Goal: Task Accomplishment & Management: Complete application form

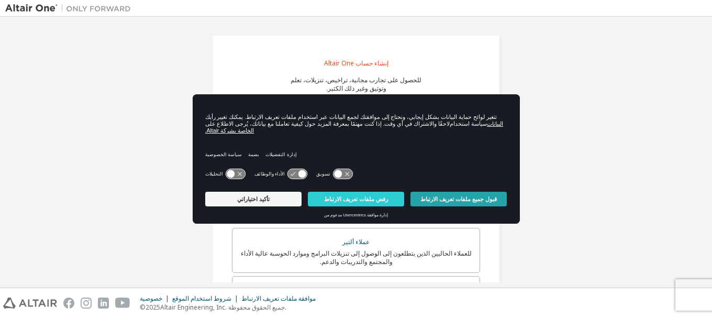
click at [457, 201] on font "قبول جميع ملفات تعريف الارتباط" at bounding box center [459, 199] width 76 height 6
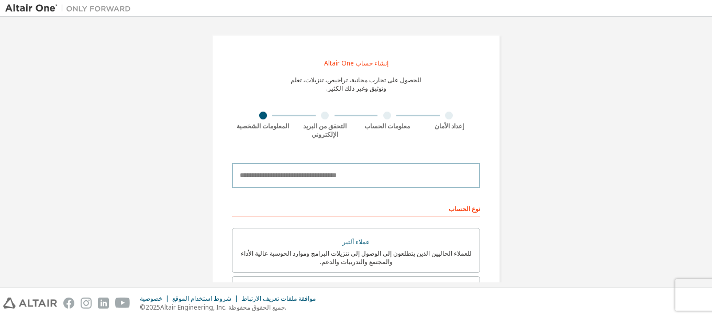
click at [455, 187] on input "email" at bounding box center [356, 175] width 248 height 25
click at [300, 180] on input "email" at bounding box center [356, 175] width 248 height 25
paste input "**********"
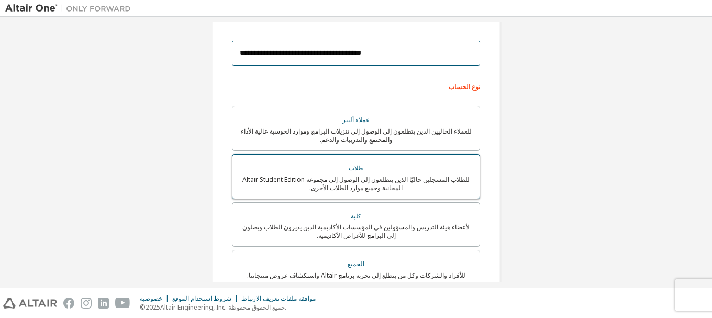
type input "**********"
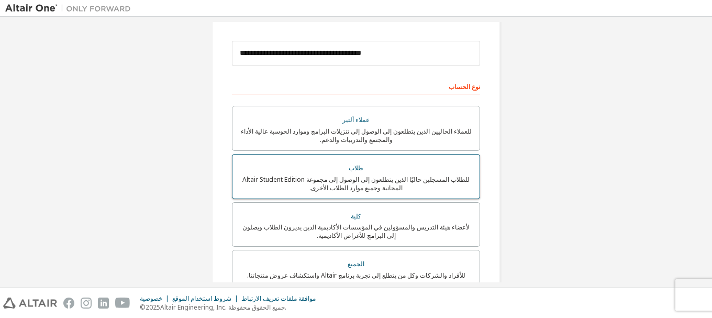
click at [366, 173] on div "طلاب" at bounding box center [356, 168] width 235 height 15
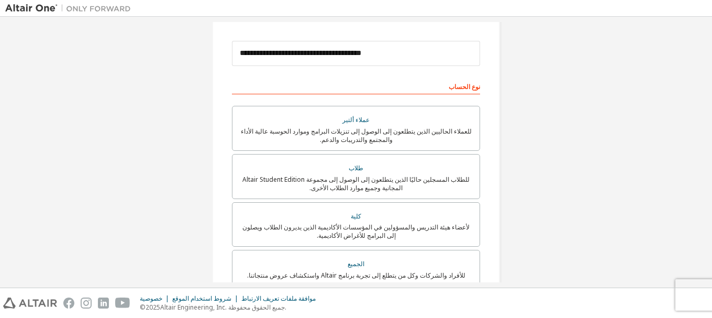
scroll to position [245, 0]
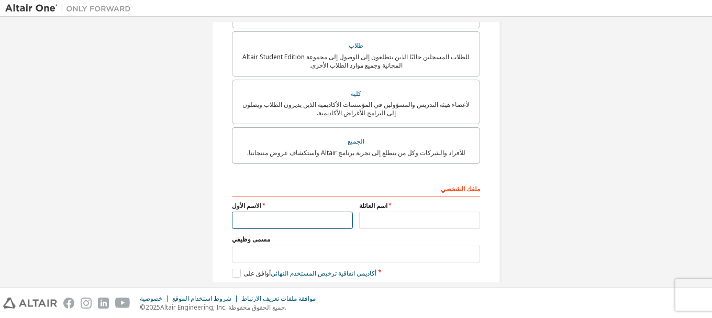
click at [328, 223] on input "text" at bounding box center [292, 220] width 121 height 17
type input "*****"
type input "*******"
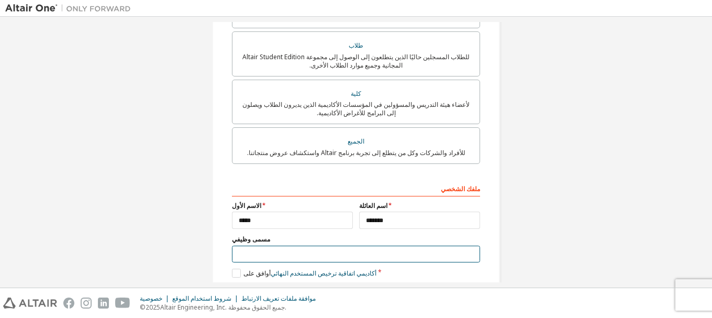
click at [327, 259] on input "text" at bounding box center [356, 254] width 248 height 17
type input "****"
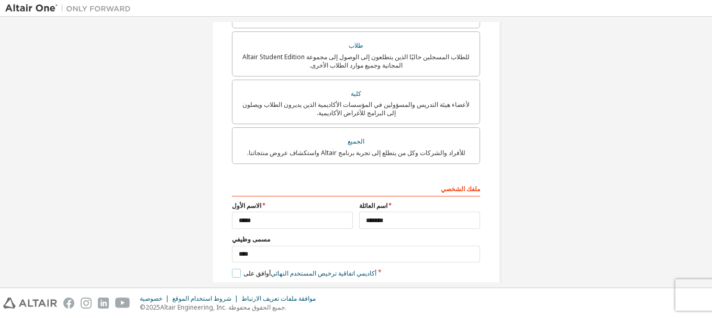
click at [233, 276] on label "أوافق على اتفاقية ترخيص المستخدم النهائي أكاديمي" at bounding box center [304, 273] width 145 height 9
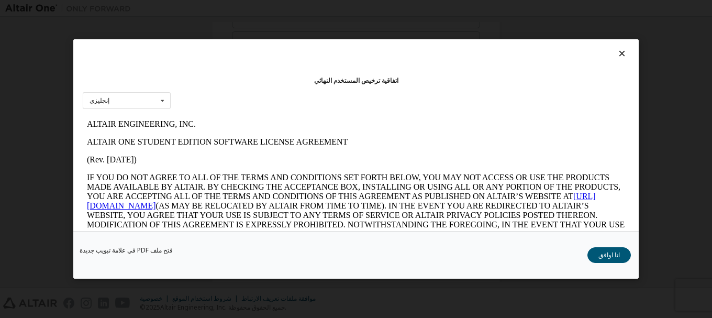
scroll to position [0, 0]
click at [155, 102] on div "إنجليزي إنجليزي" at bounding box center [127, 100] width 88 height 17
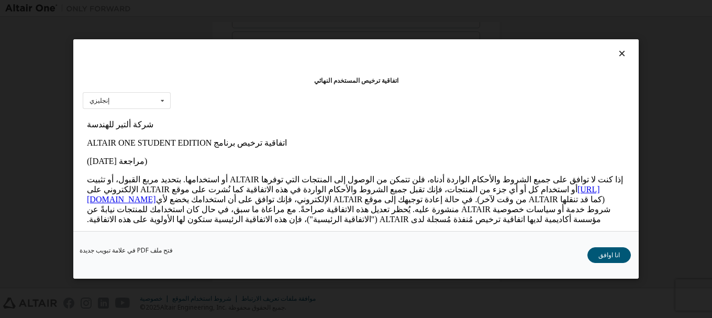
click at [169, 90] on div "اتفاقية ترخيص المستخدم النهائي إنجليزي إنجليزي" at bounding box center [356, 135] width 566 height 192
click at [167, 96] on icon at bounding box center [162, 101] width 13 height 16
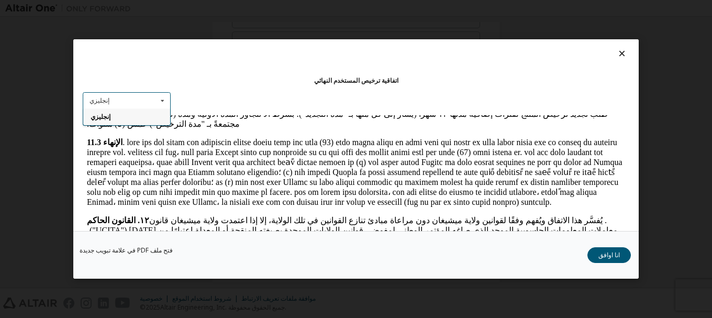
scroll to position [39, 0]
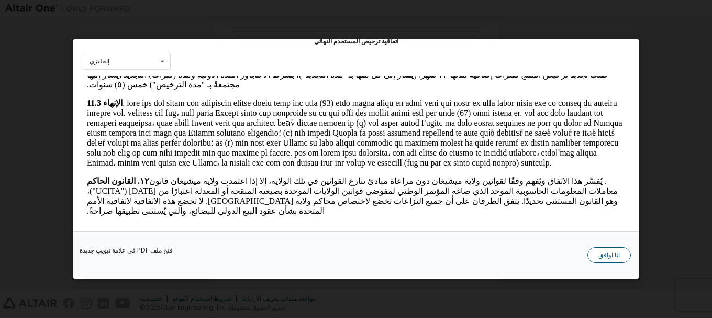
click at [613, 253] on font "انا اوافق" at bounding box center [609, 254] width 21 height 9
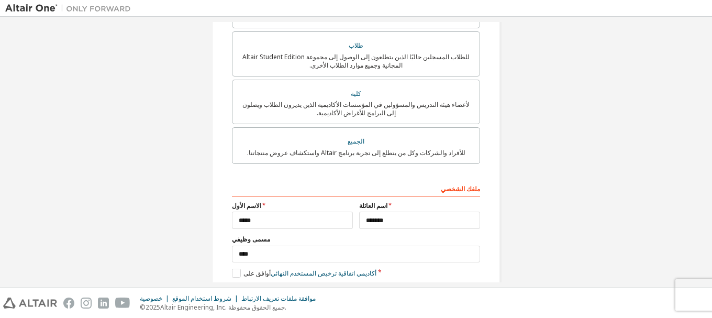
scroll to position [297, 0]
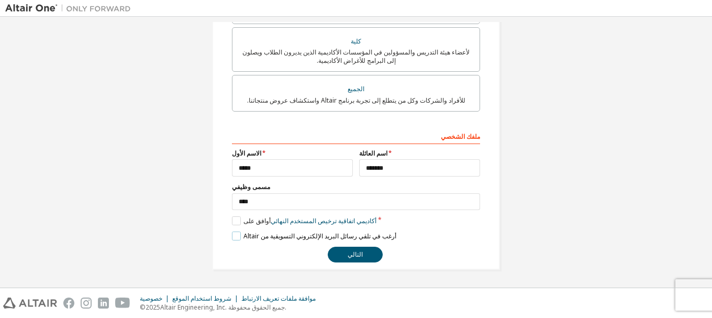
click at [237, 235] on label "أرغب في تلقي رسائل البريد الإلكتروني التسويقية من Altair" at bounding box center [314, 236] width 164 height 9
click at [342, 251] on button "التالي" at bounding box center [355, 255] width 55 height 16
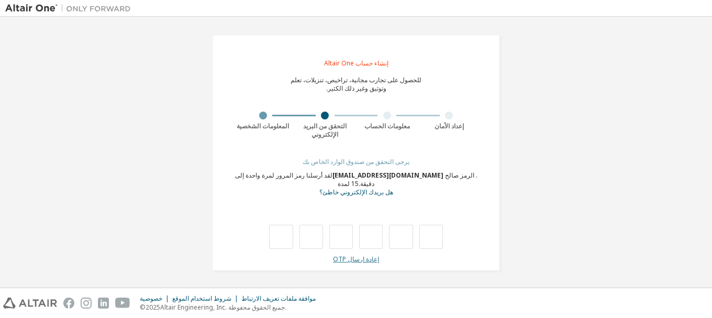
click at [353, 260] on font "إعادة إرسال OTP" at bounding box center [356, 259] width 46 height 9
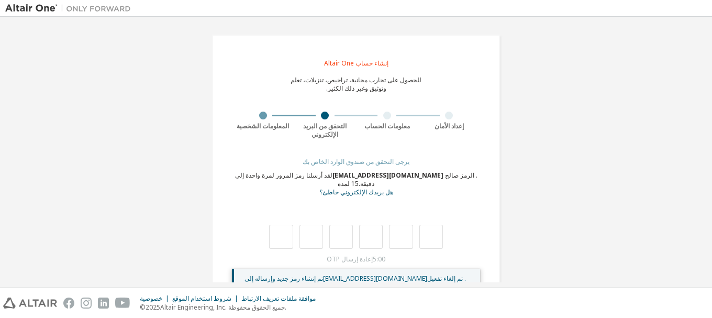
scroll to position [34, 0]
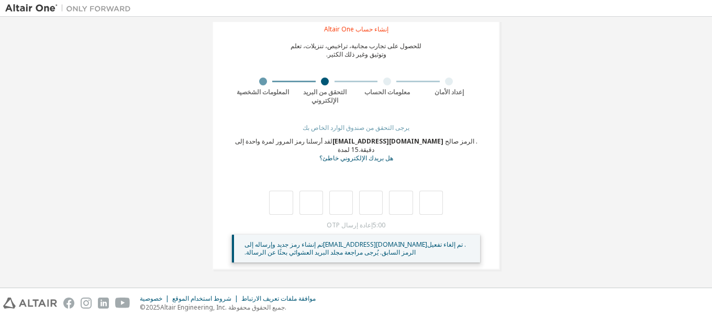
click at [359, 124] on font "يرجى التحقق من صندوق الوارد الخاص بك" at bounding box center [356, 127] width 107 height 9
click at [359, 224] on font "إعادة إرسال OTP" at bounding box center [350, 225] width 46 height 9
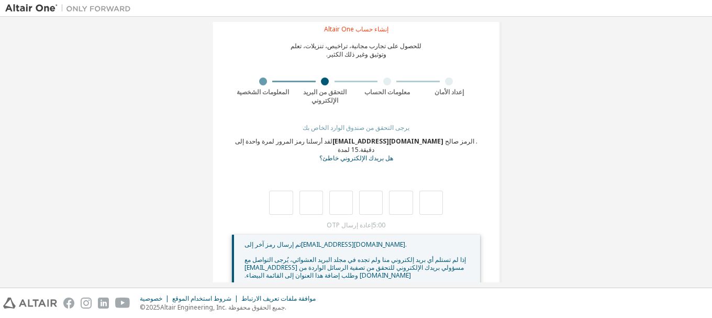
scroll to position [88, 0]
